Goal: Information Seeking & Learning: Learn about a topic

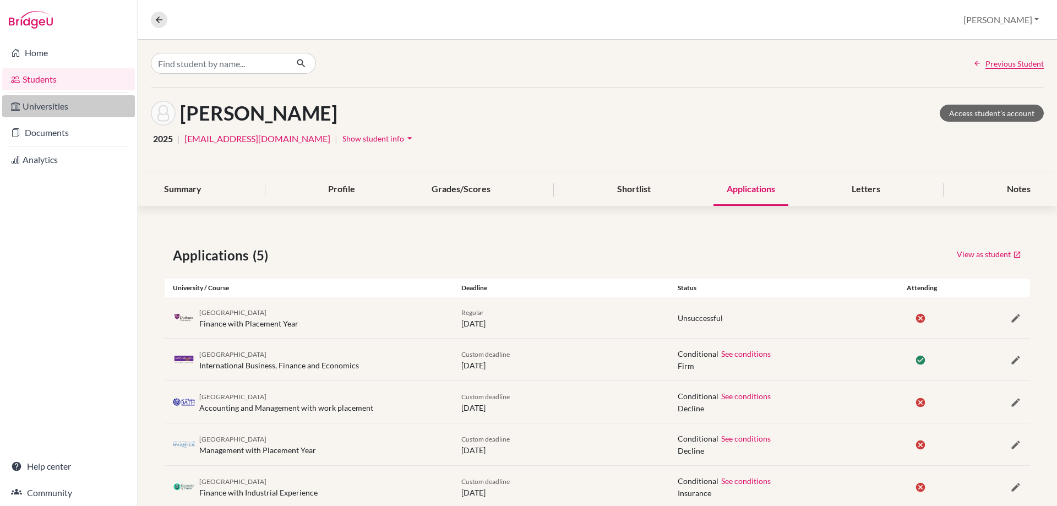
scroll to position [29, 0]
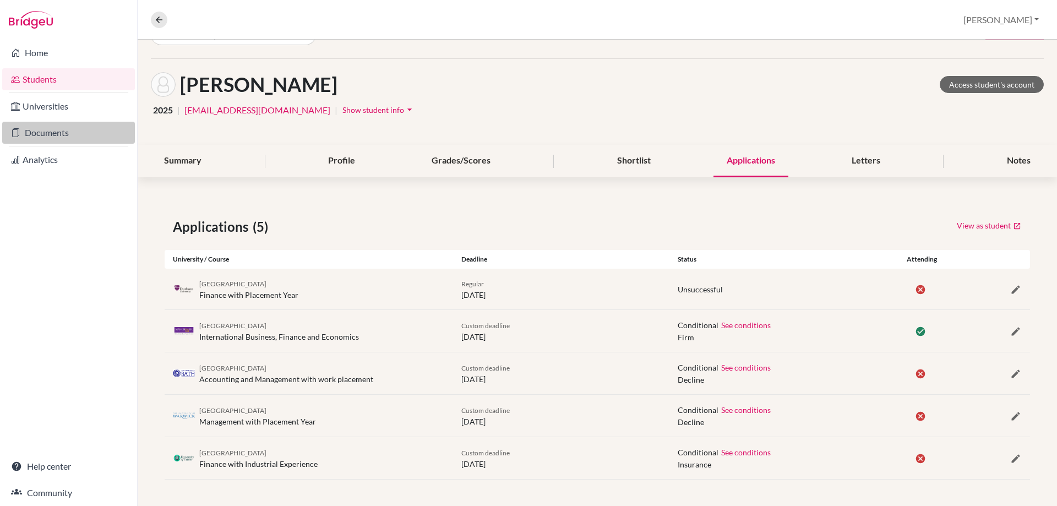
click at [44, 126] on link "Documents" at bounding box center [68, 133] width 133 height 22
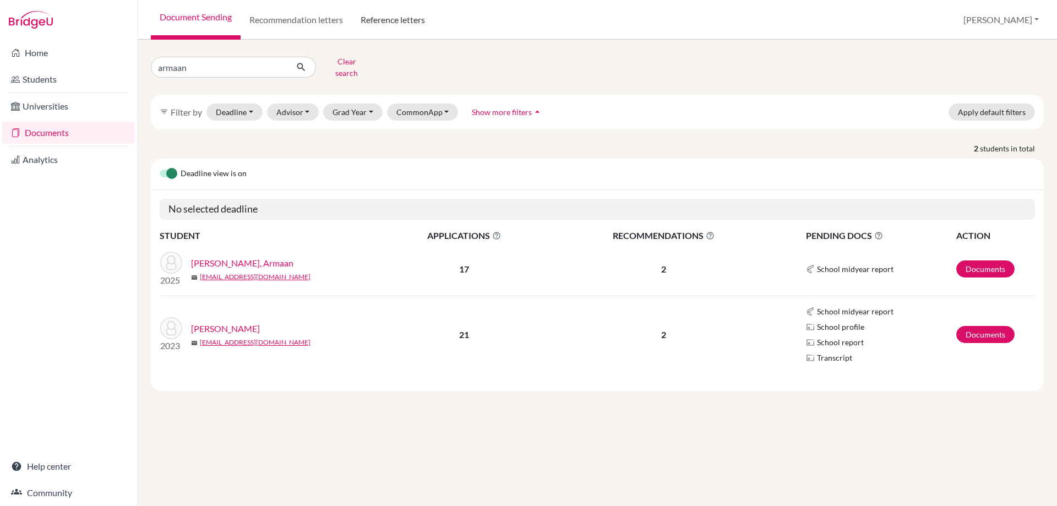
click at [374, 9] on link "Reference letters" at bounding box center [393, 20] width 82 height 40
click at [374, 18] on link "Reference letters" at bounding box center [393, 20] width 82 height 40
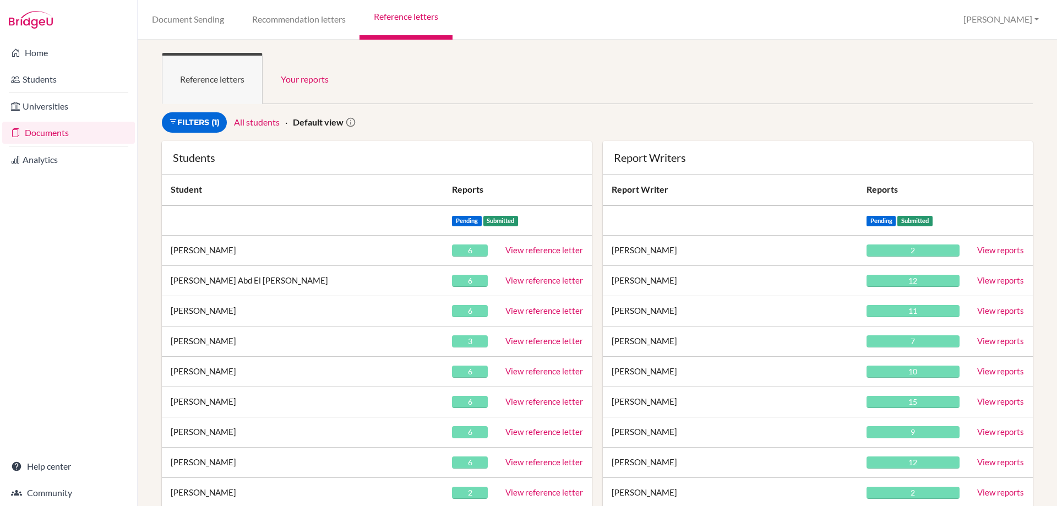
click at [461, 56] on ul "Reference letters Your reports" at bounding box center [597, 78] width 871 height 51
click at [210, 122] on link "Filters (1)" at bounding box center [194, 122] width 65 height 20
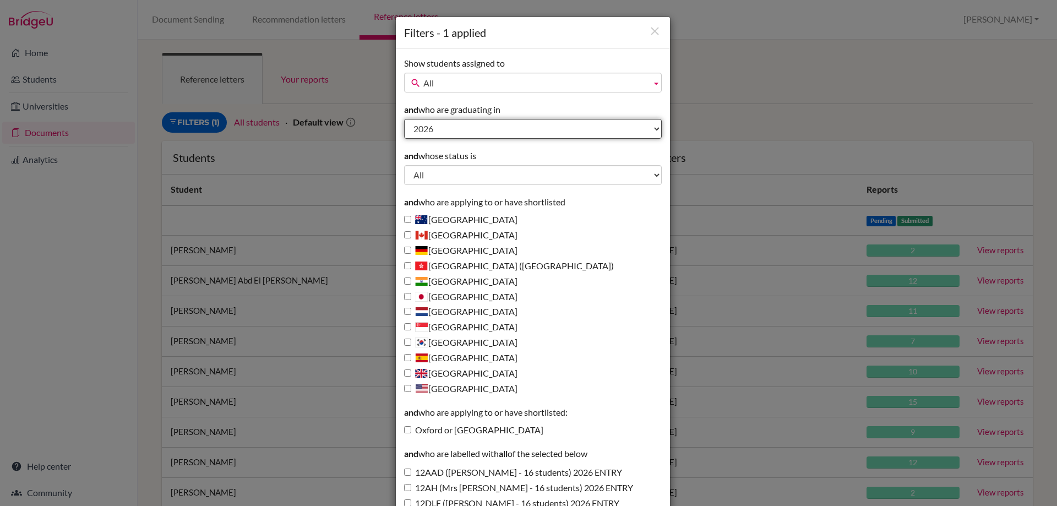
click at [418, 128] on select "All 2027 2026 2025 2024 2023 2022 2021 2020" at bounding box center [533, 129] width 258 height 20
select select "2025"
click at [404, 119] on select "All 2027 2026 2025 2024 2023 2022 2021 2020" at bounding box center [533, 129] width 258 height 20
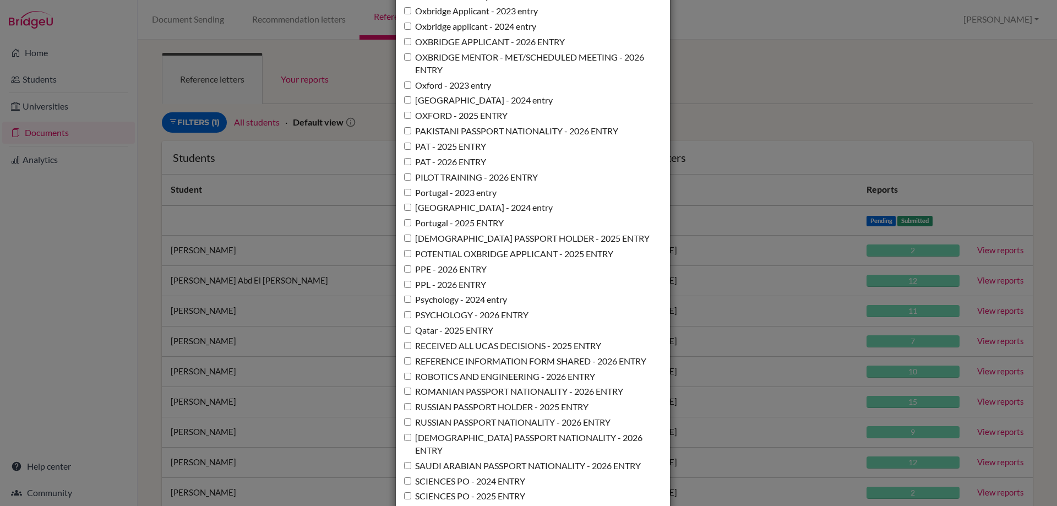
scroll to position [7992, 0]
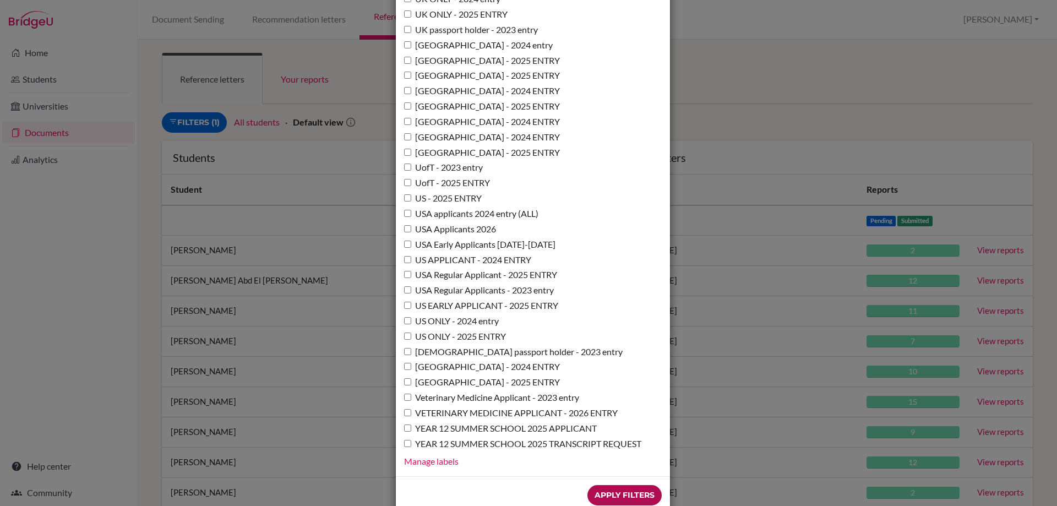
click at [619, 485] on input "Apply Filters" at bounding box center [625, 495] width 74 height 20
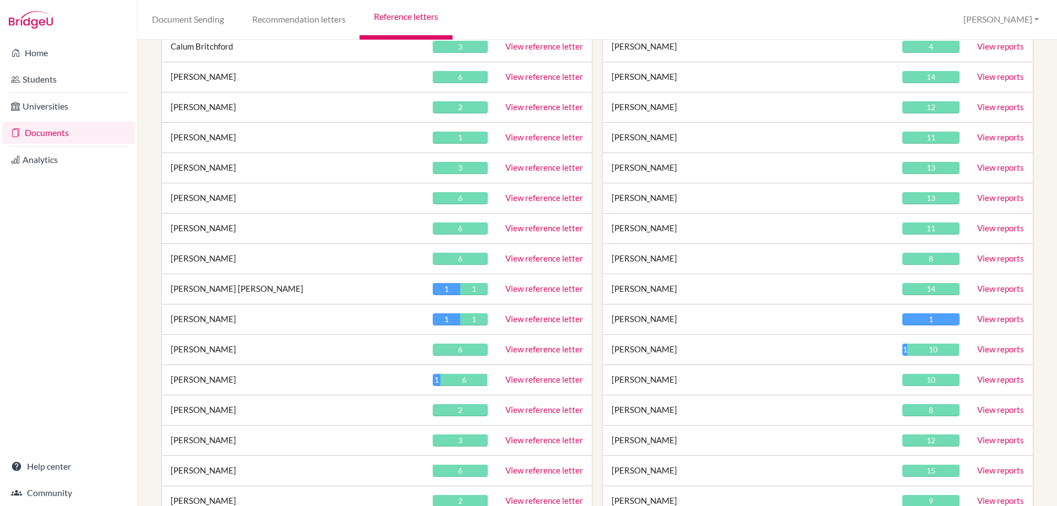
scroll to position [936, 0]
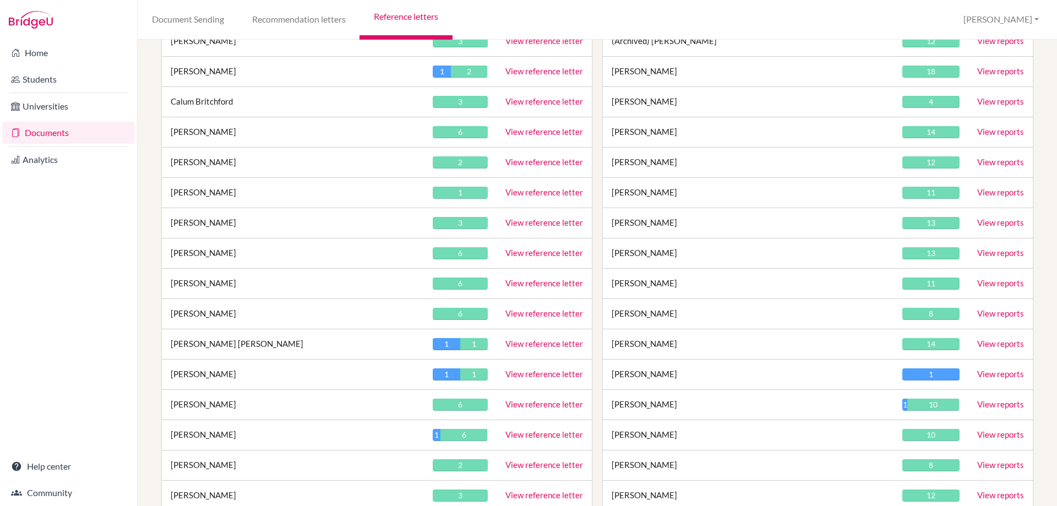
click at [535, 410] on td "View reference letter" at bounding box center [544, 405] width 95 height 30
click at [535, 405] on link "View reference letter" at bounding box center [544, 404] width 78 height 10
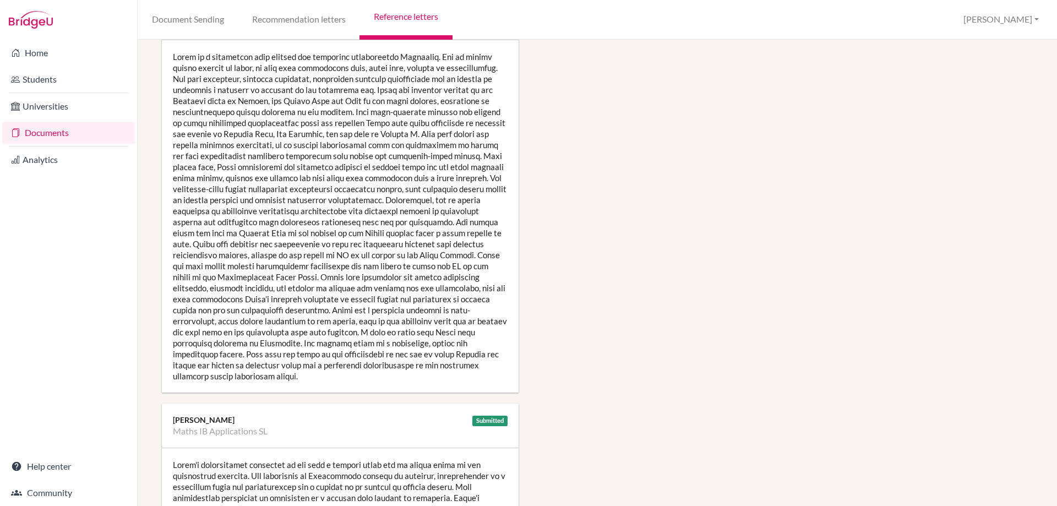
scroll to position [441, 0]
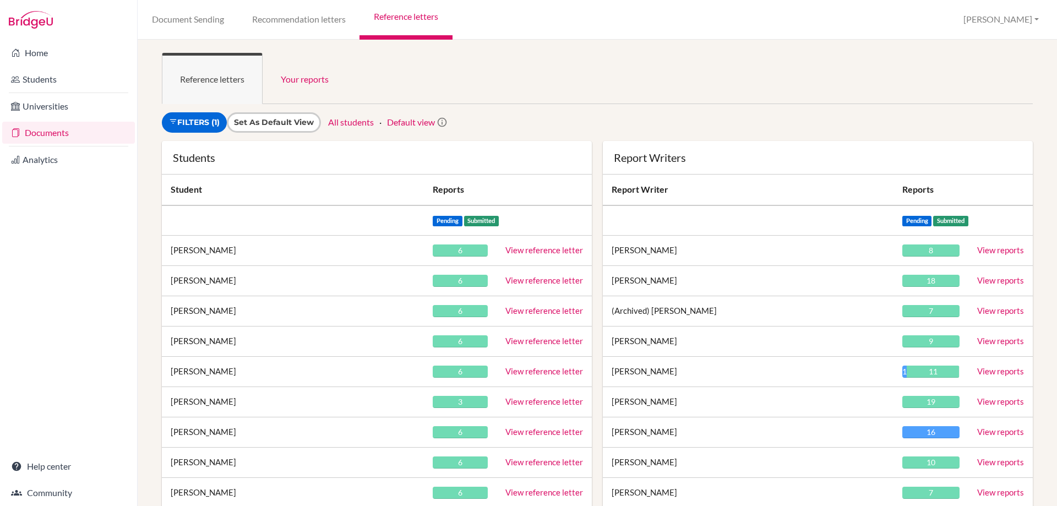
click at [573, 67] on ul "Reference letters Your reports" at bounding box center [597, 78] width 871 height 51
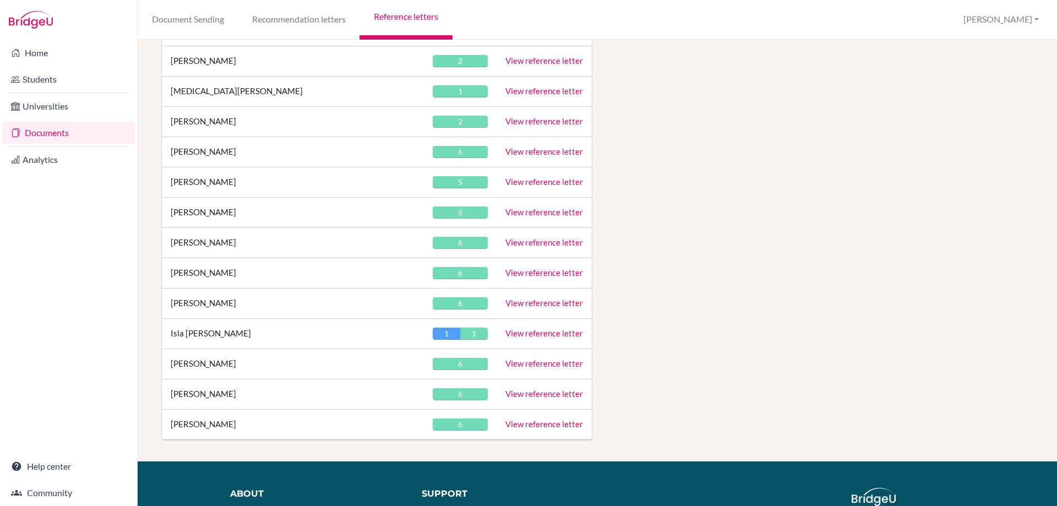
click at [532, 276] on link "View reference letter" at bounding box center [544, 273] width 78 height 10
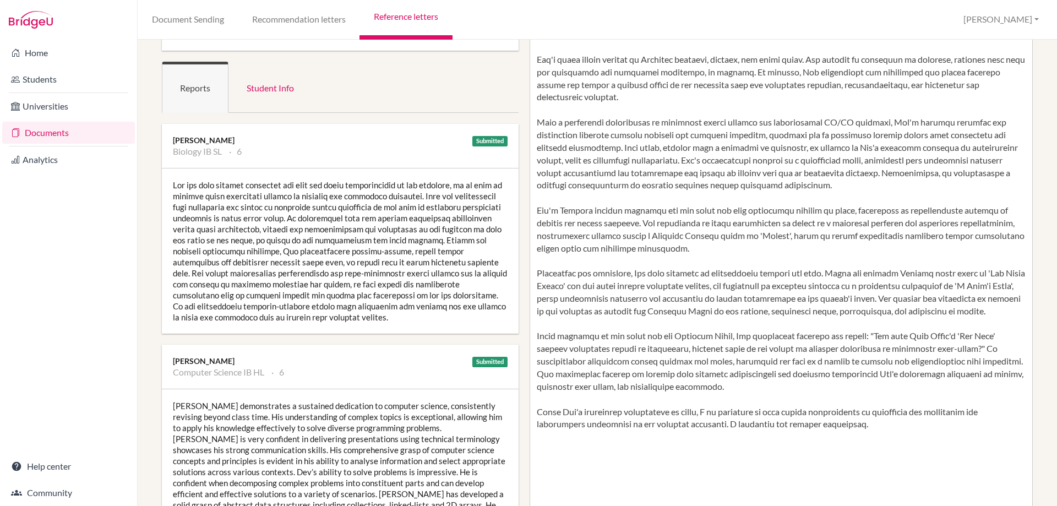
scroll to position [110, 0]
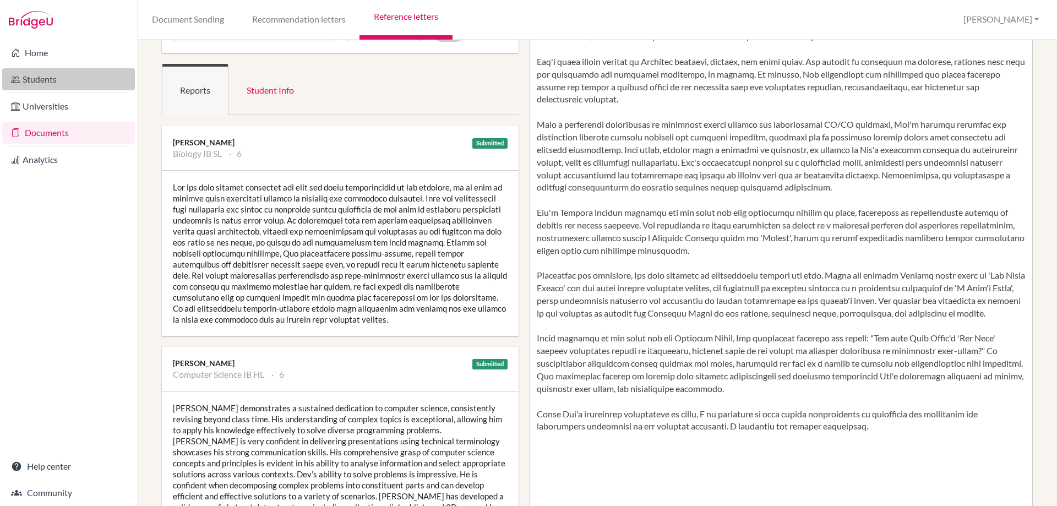
click at [59, 78] on link "Students" at bounding box center [68, 79] width 133 height 22
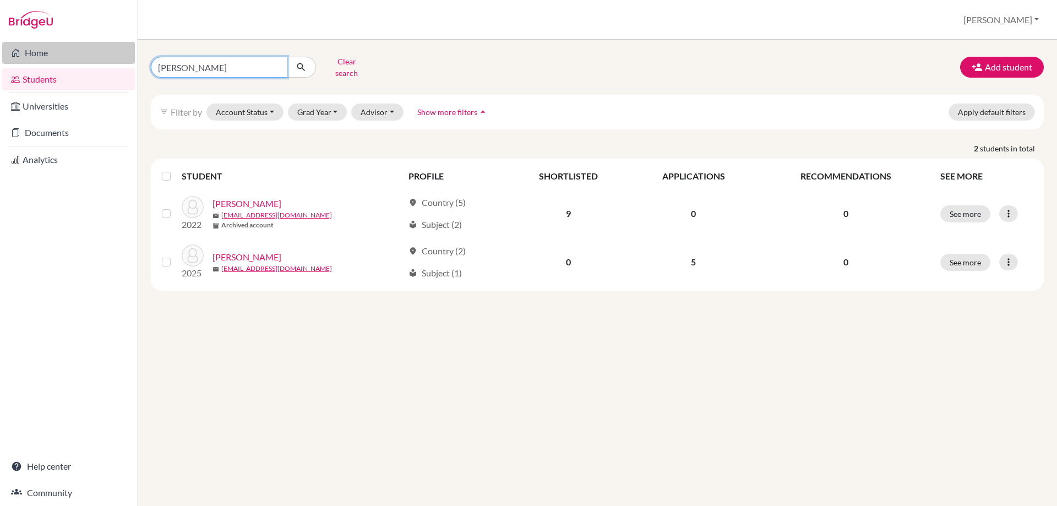
drag, startPoint x: 186, startPoint y: 63, endPoint x: 128, endPoint y: 57, distance: 57.6
click at [128, 57] on div "Home Students Universities Documents Analytics Help center Community Students o…" at bounding box center [528, 253] width 1057 height 506
type input "dev"
click button "submit" at bounding box center [301, 67] width 29 height 21
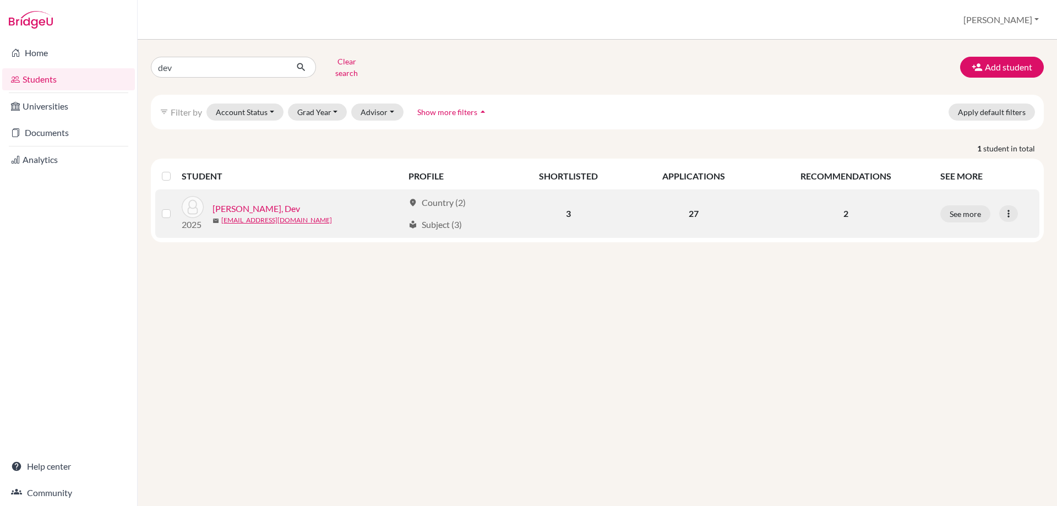
click at [223, 205] on link "Vohra, Dev" at bounding box center [257, 208] width 88 height 13
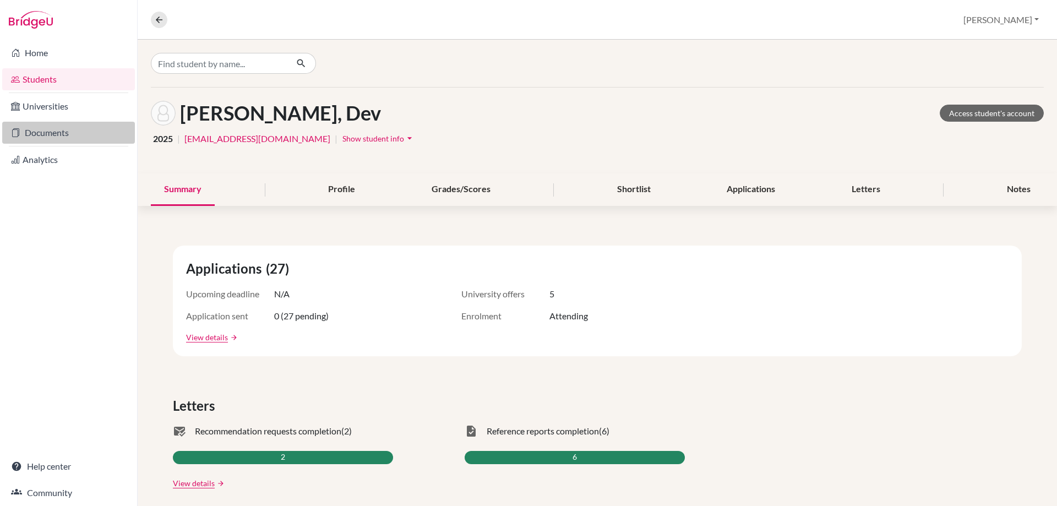
click at [42, 135] on link "Documents" at bounding box center [68, 133] width 133 height 22
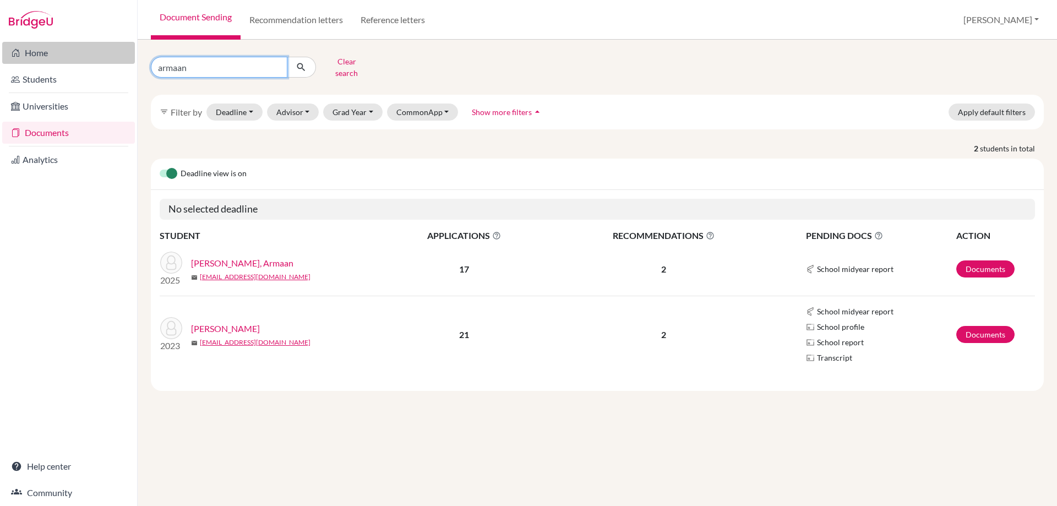
drag, startPoint x: 226, startPoint y: 64, endPoint x: 122, endPoint y: 61, distance: 104.1
click at [122, 61] on div "Home Students Universities Documents Analytics Help center Community Document S…" at bounding box center [528, 253] width 1057 height 506
type input "dev"
click button "submit" at bounding box center [301, 67] width 29 height 21
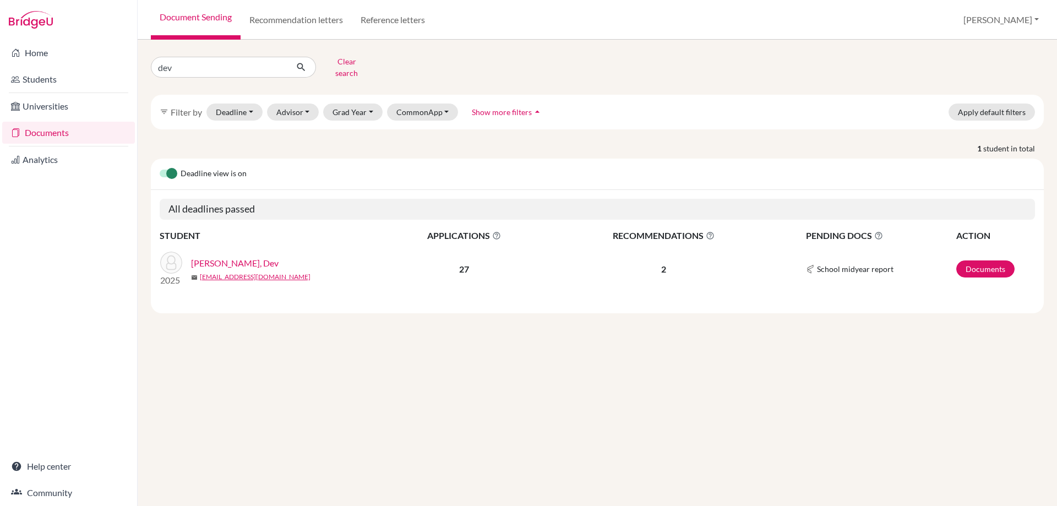
click at [205, 257] on link "[PERSON_NAME], Dev" at bounding box center [235, 263] width 88 height 13
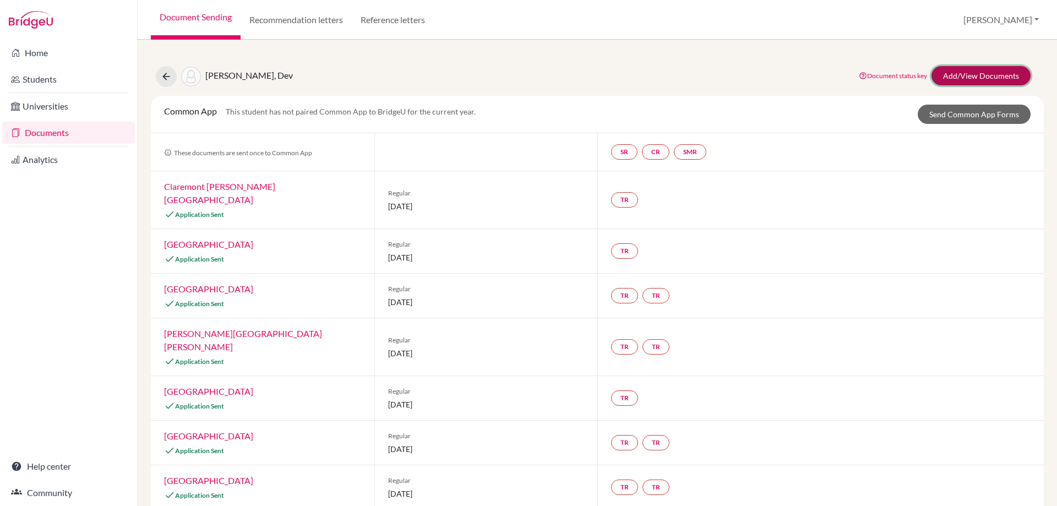
click at [940, 74] on link "Add/View Documents" at bounding box center [981, 75] width 99 height 19
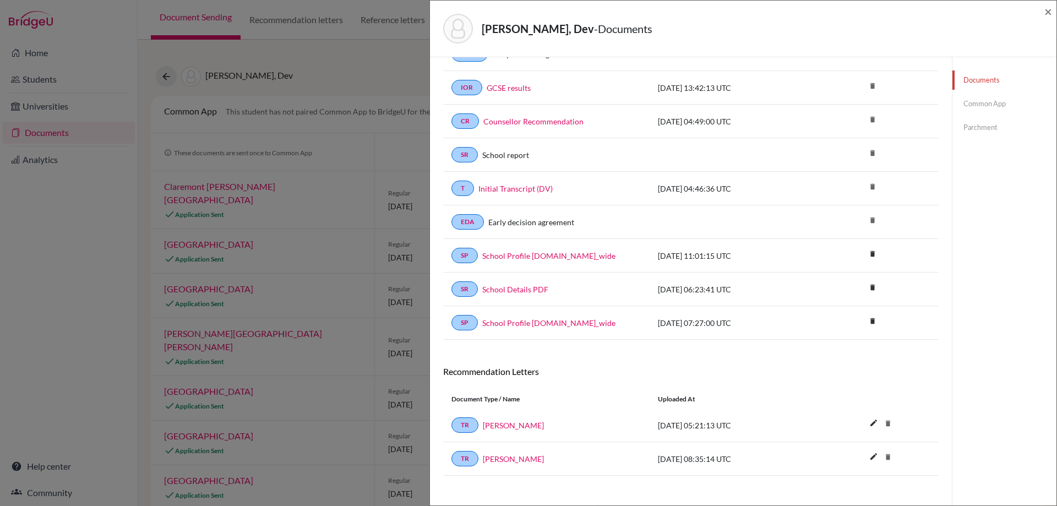
scroll to position [275, 0]
click at [514, 425] on link "Emma Newton" at bounding box center [513, 425] width 61 height 12
click at [510, 462] on link "Julia Richardson" at bounding box center [513, 459] width 61 height 12
click at [508, 425] on link "Emma Newton" at bounding box center [513, 425] width 61 height 12
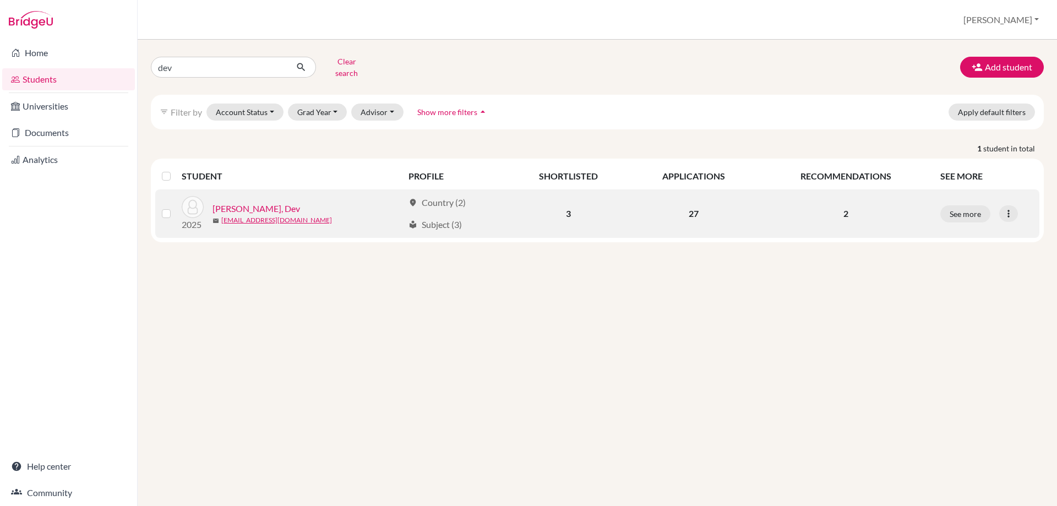
click at [242, 203] on link "[PERSON_NAME], Dev" at bounding box center [257, 208] width 88 height 13
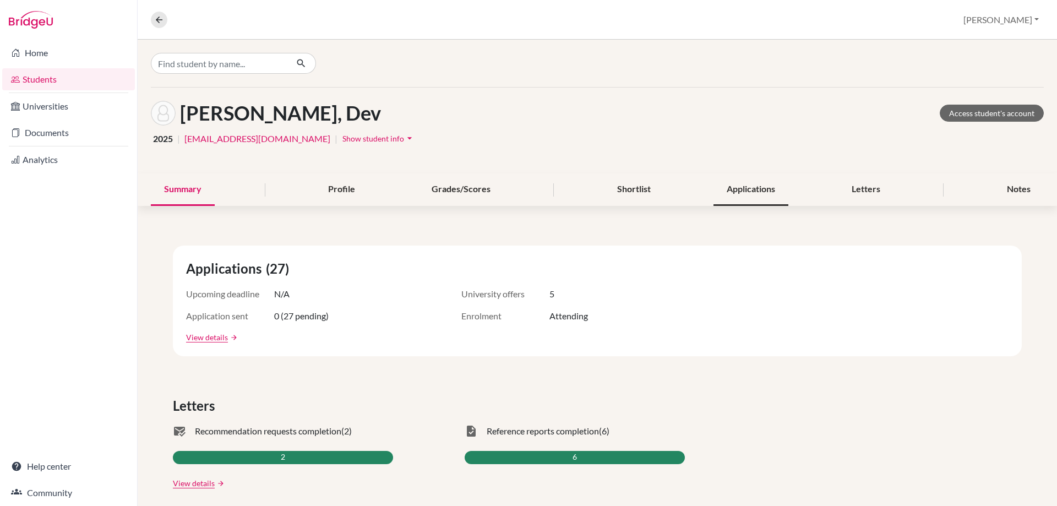
click at [732, 190] on div "Applications" at bounding box center [751, 189] width 75 height 32
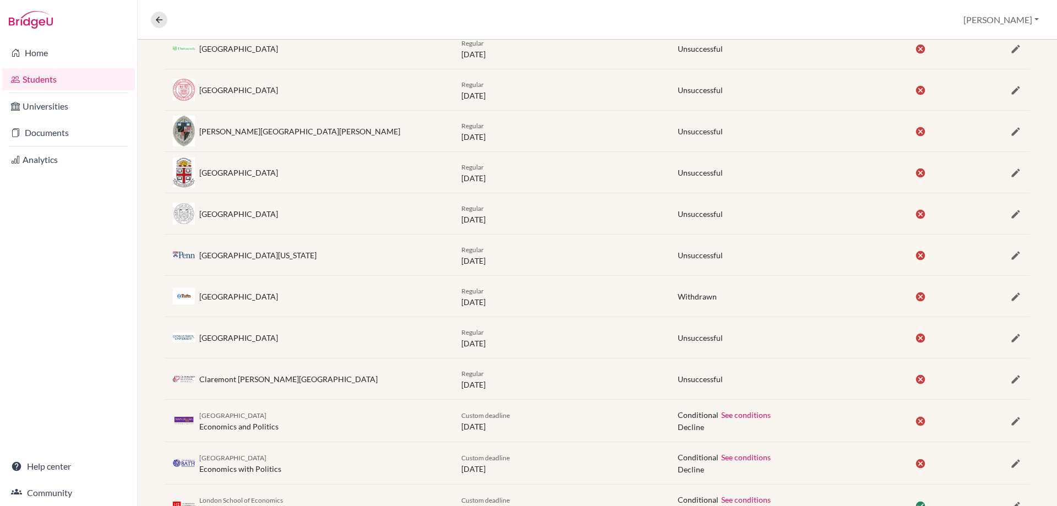
scroll to position [937, 0]
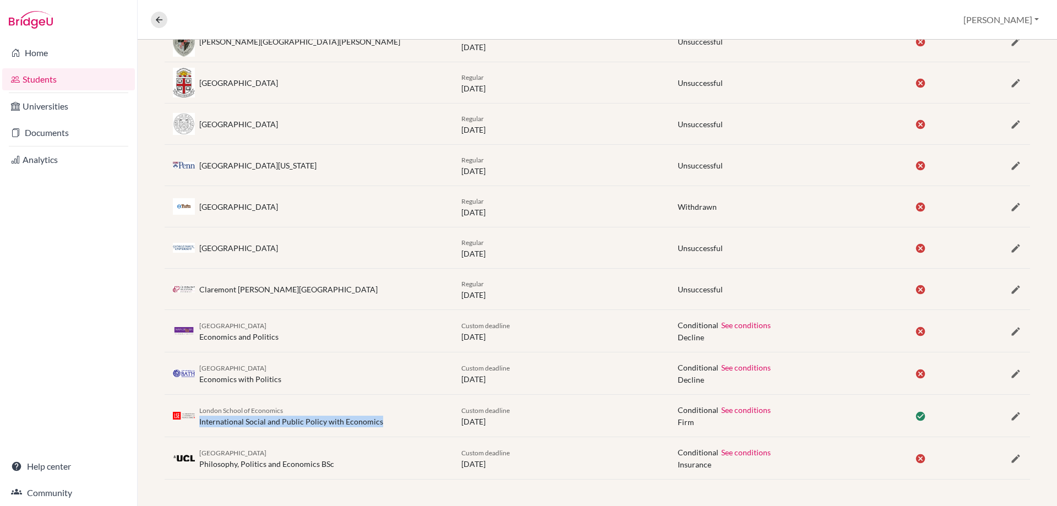
drag, startPoint x: 385, startPoint y: 421, endPoint x: 199, endPoint y: 428, distance: 185.7
click at [199, 428] on div "London School of Economics International Social and Public Policy with Economic…" at bounding box center [598, 416] width 866 height 42
copy div "International Social and Public Policy with Economics"
